Goal: Task Accomplishment & Management: Use online tool/utility

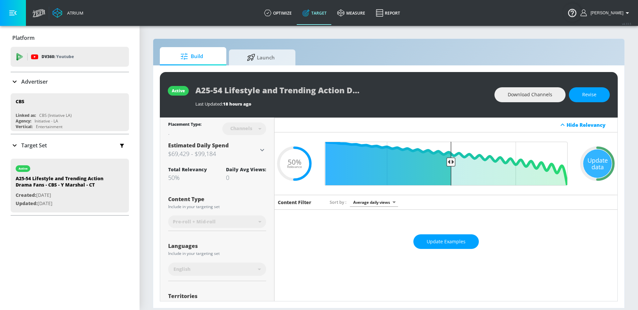
click at [262, 154] on div "Estimated Daily Spend $69,429 - $99,184" at bounding box center [217, 150] width 98 height 17
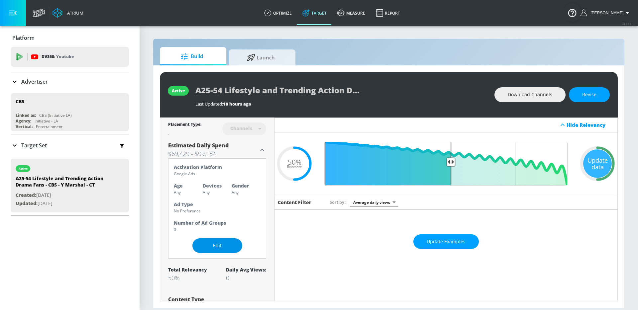
click at [220, 245] on span "Edit" at bounding box center [217, 246] width 23 height 8
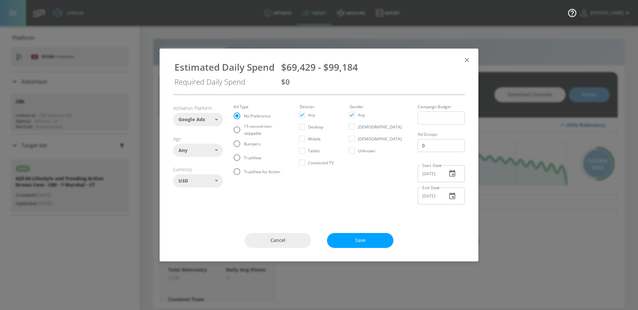
click at [207, 153] on div "Any" at bounding box center [196, 150] width 37 height 7
click at [188, 210] on input "checkbox" at bounding box center [183, 206] width 12 height 12
checkbox input "true"
checkbox input "false"
click at [185, 217] on input "checkbox" at bounding box center [183, 218] width 12 height 12
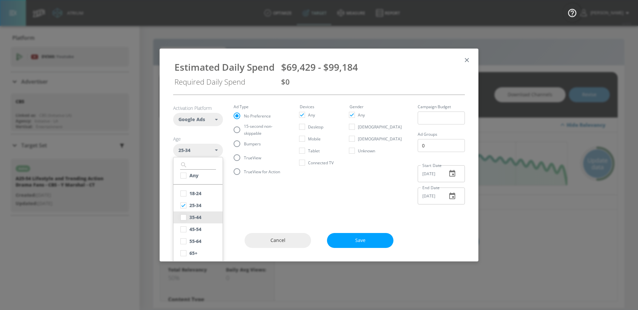
checkbox input "true"
click at [184, 228] on input "checkbox" at bounding box center [183, 230] width 12 height 12
checkbox input "true"
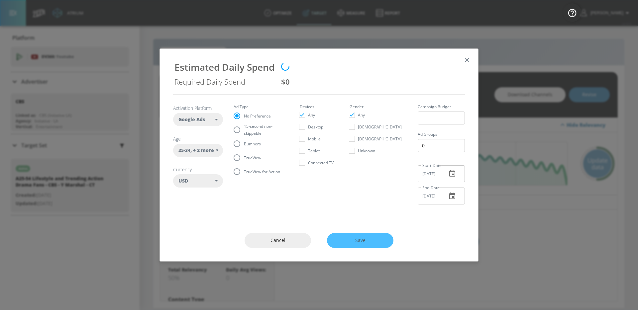
click at [257, 159] on span "TrueView" at bounding box center [252, 158] width 17 height 7
click at [244, 159] on input "TrueView" at bounding box center [237, 158] width 14 height 14
radio input "true"
radio input "false"
click at [255, 130] on span "15-second non-skippable" at bounding box center [264, 130] width 40 height 14
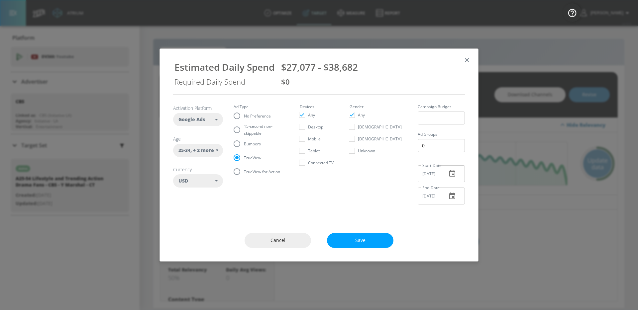
click at [244, 130] on input "15-second non-skippable" at bounding box center [237, 130] width 14 height 14
radio input "true"
radio input "false"
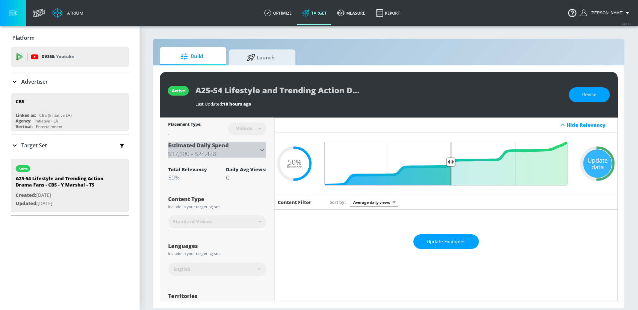
click at [253, 154] on h3 "$17,100 - $24,428" at bounding box center [213, 153] width 90 height 9
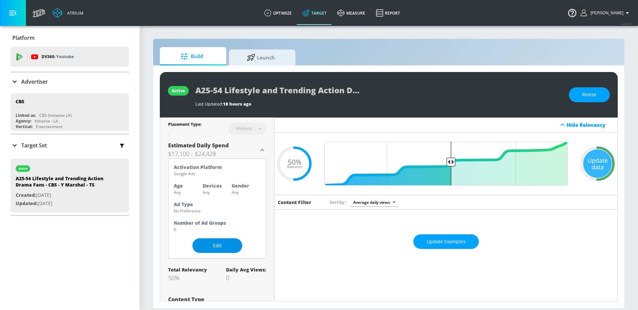
click at [219, 247] on span "Edit" at bounding box center [217, 246] width 23 height 8
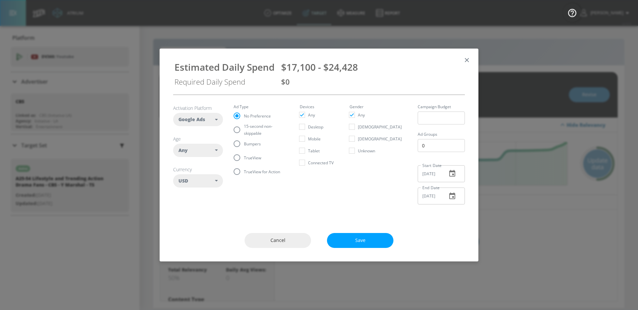
click at [247, 157] on span "TrueView" at bounding box center [252, 158] width 17 height 7
click at [244, 157] on input "TrueView" at bounding box center [237, 158] width 14 height 14
radio input "true"
radio input "false"
click at [208, 148] on div "Any" at bounding box center [196, 150] width 37 height 7
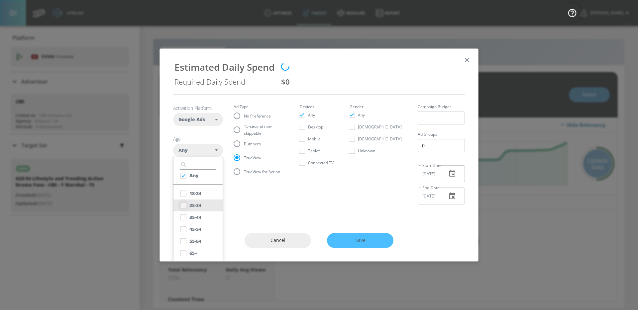
click at [186, 204] on input "checkbox" at bounding box center [183, 206] width 12 height 12
checkbox input "true"
checkbox input "false"
click at [184, 214] on input "checkbox" at bounding box center [183, 218] width 12 height 12
checkbox input "true"
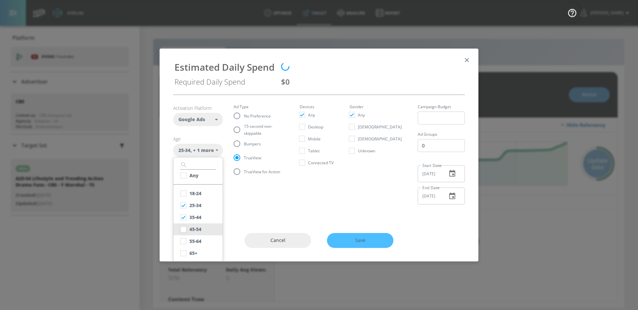
click at [183, 226] on input "checkbox" at bounding box center [183, 230] width 12 height 12
checkbox input "true"
click at [307, 204] on section "Activation Platform Google Ads DV360 Google Ads Age 25-34 , + 2 more ​ Any 18-2…" at bounding box center [319, 152] width 292 height 115
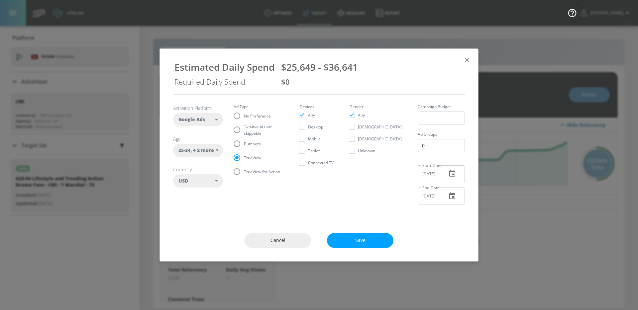
click at [238, 125] on input "15-second non-skippable" at bounding box center [237, 130] width 14 height 14
radio input "true"
radio input "false"
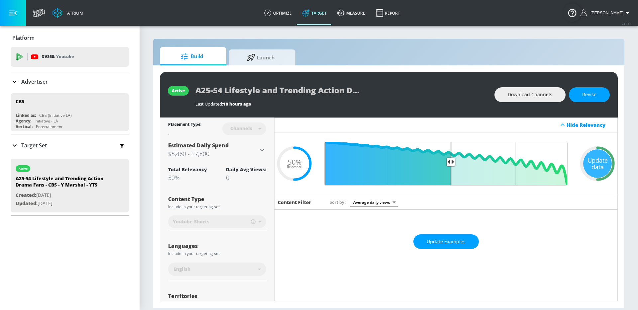
click at [250, 151] on h3 "$5,460 - $7,800" at bounding box center [213, 153] width 90 height 9
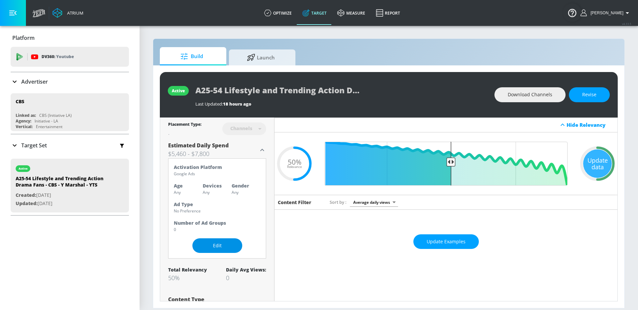
click at [218, 245] on span "Edit" at bounding box center [217, 246] width 23 height 8
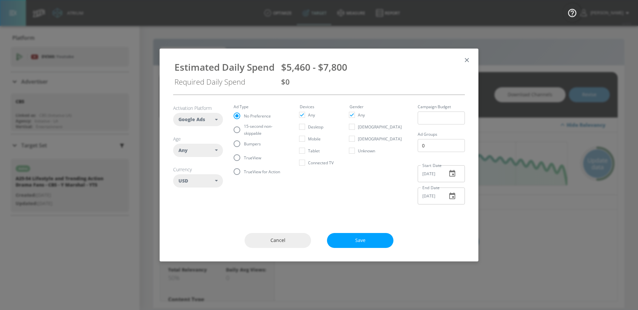
click at [215, 144] on div "Any" at bounding box center [198, 150] width 50 height 13
click at [203, 206] on button "25-34" at bounding box center [197, 206] width 49 height 12
checkbox input "false"
checkbox input "true"
click at [199, 212] on button "35-44" at bounding box center [197, 218] width 49 height 12
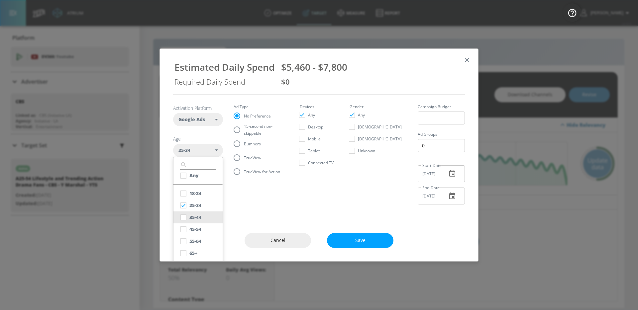
checkbox input "true"
click at [197, 226] on div "45-54" at bounding box center [195, 229] width 12 height 6
checkbox input "true"
click at [305, 65] on span "$1,420 - $2,028" at bounding box center [314, 67] width 66 height 13
click at [316, 54] on div "Estimated Daily Spend $1,420 - $2,028 Required Daily Spend $0" at bounding box center [319, 71] width 302 height 35
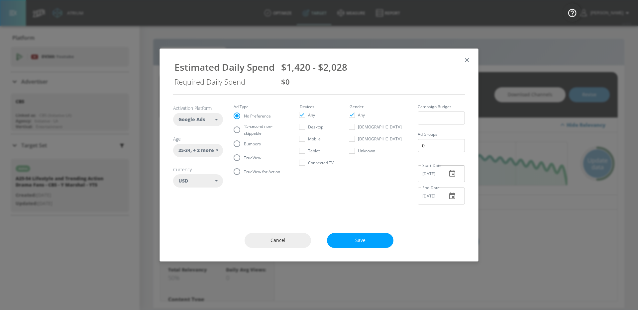
click at [311, 71] on span "$1,420 - $2,028" at bounding box center [314, 67] width 66 height 13
copy span "$1,420 - $2,028"
